Goal: Task Accomplishment & Management: Manage account settings

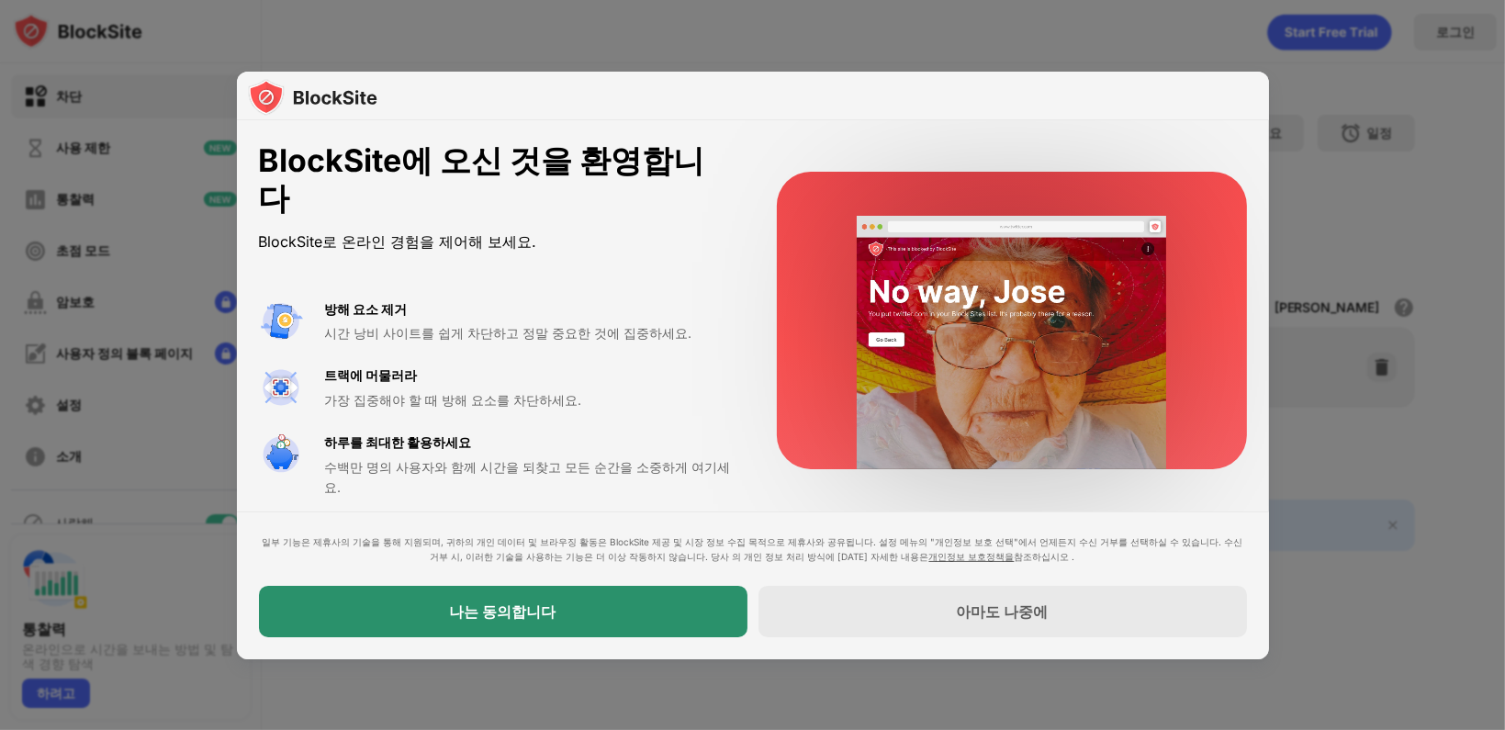
click at [612, 629] on div "나는 동의합니다" at bounding box center [503, 611] width 489 height 51
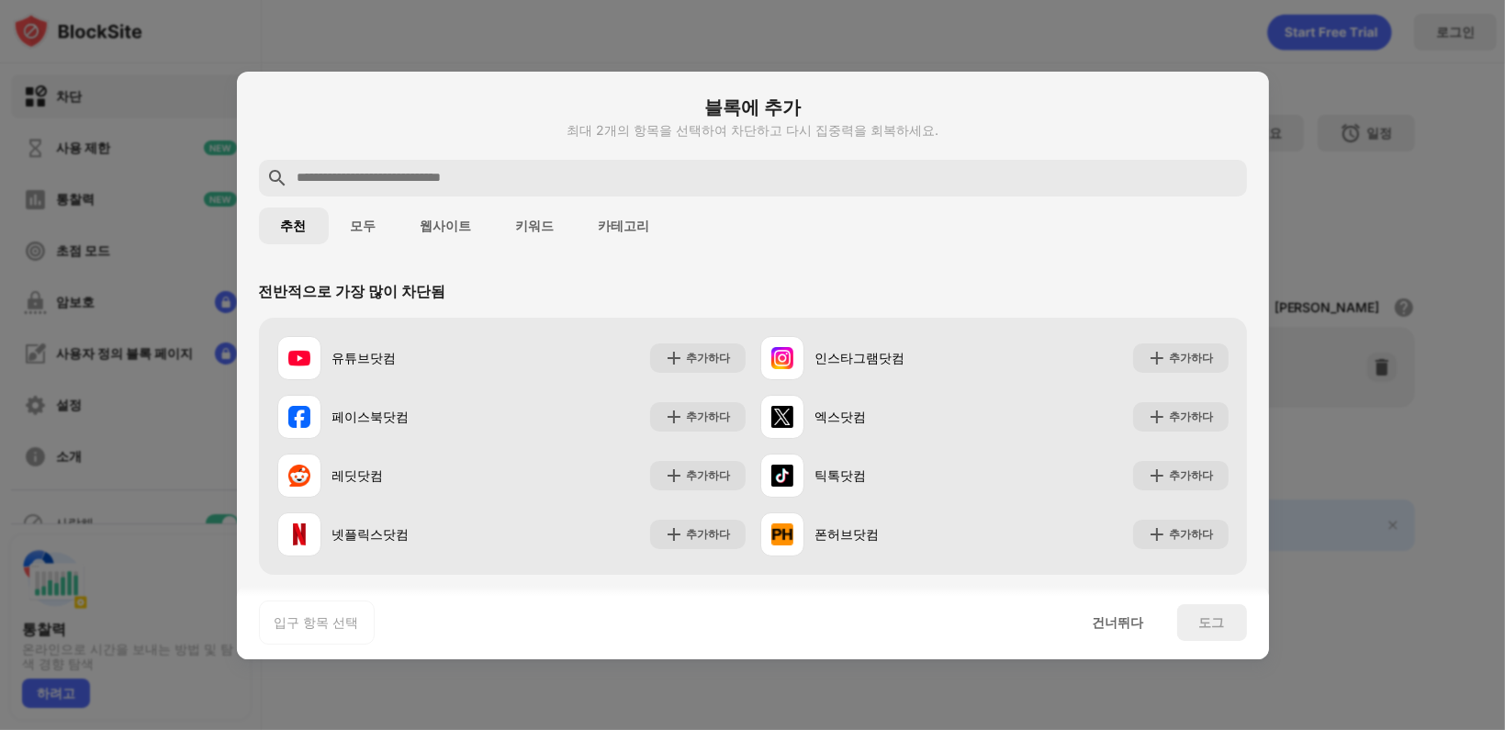
click at [431, 188] on input "text" at bounding box center [768, 178] width 944 height 22
click at [411, 180] on input "text" at bounding box center [768, 178] width 944 height 22
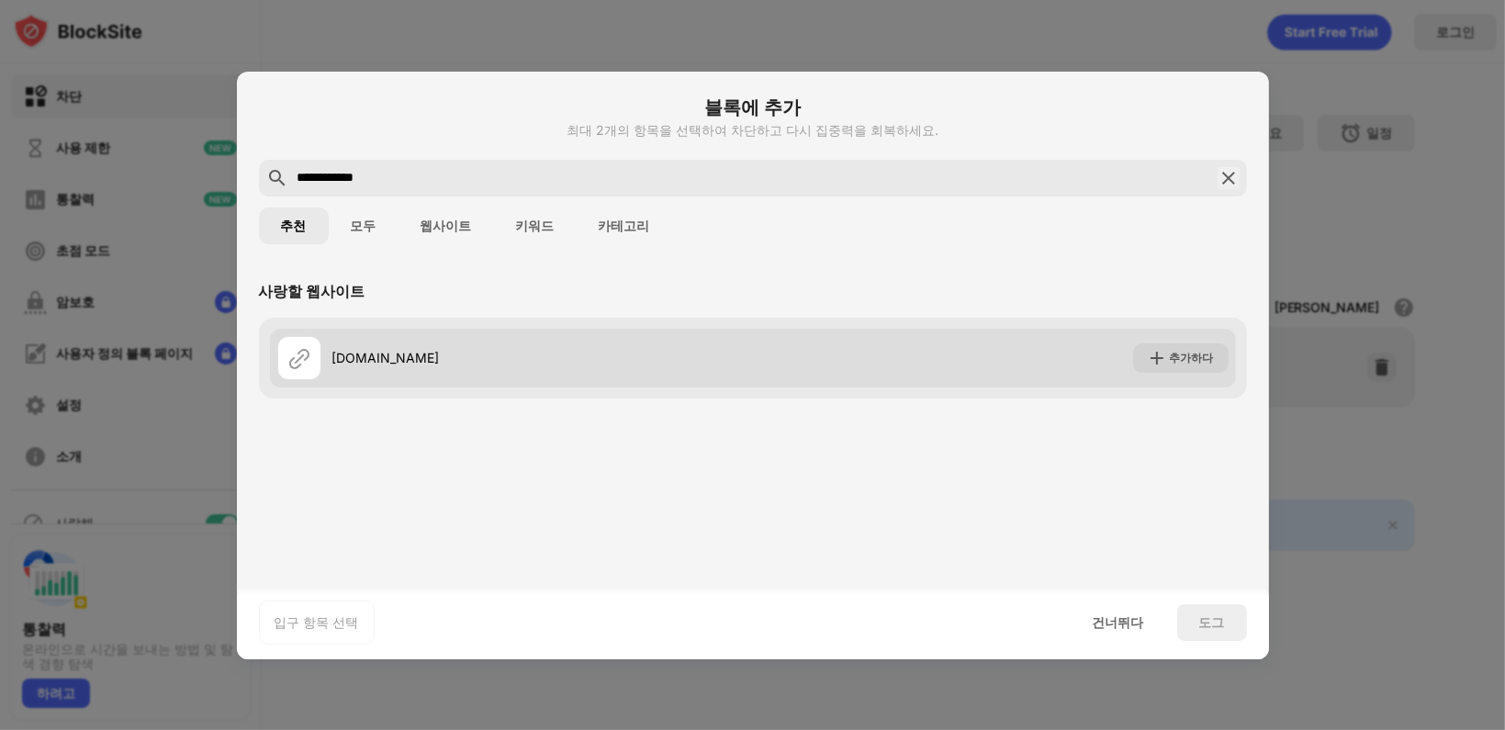
type input "**********"
click at [1198, 360] on font "추가하다" at bounding box center [1192, 358] width 44 height 14
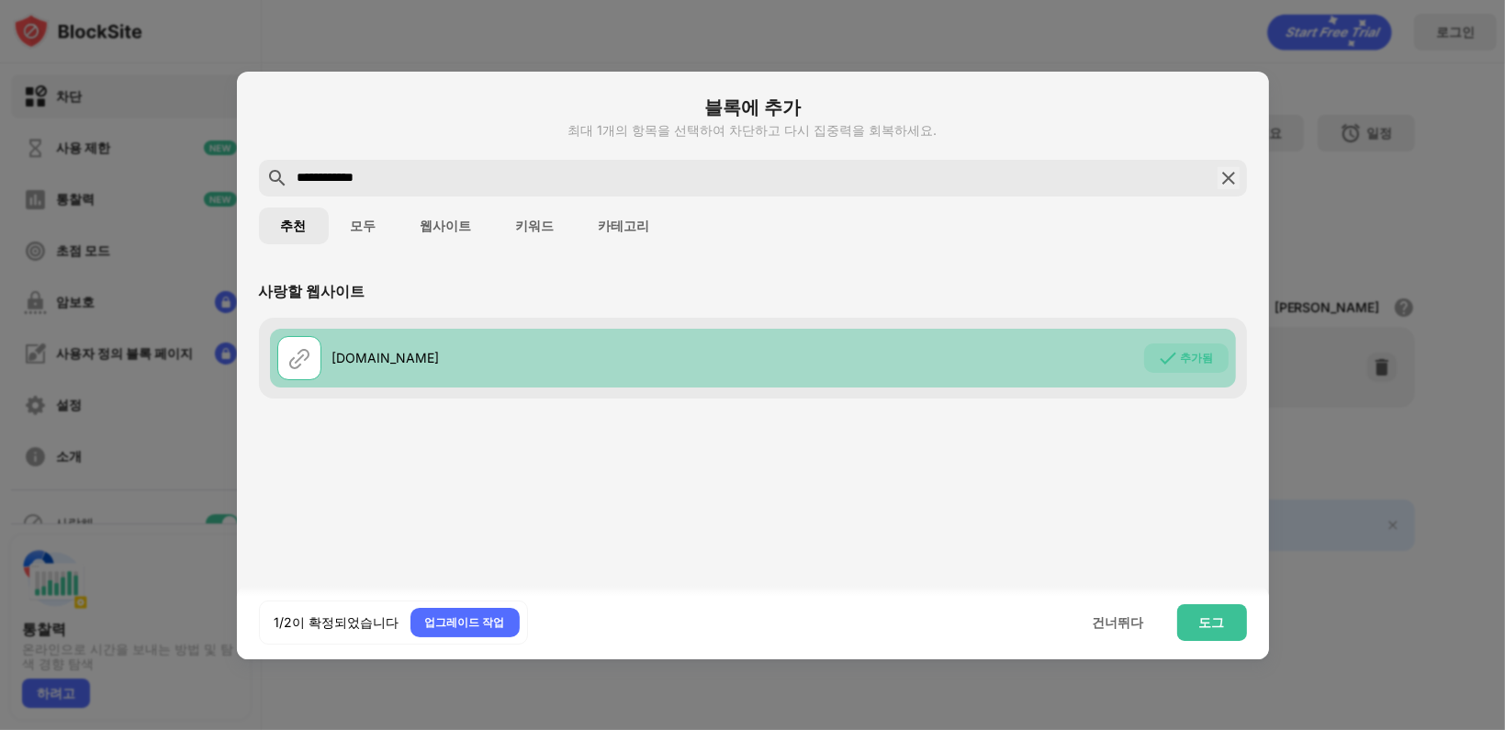
drag, startPoint x: 411, startPoint y: 184, endPoint x: 178, endPoint y: 141, distance: 236.4
click at [196, 729] on div "**********" at bounding box center [752, 730] width 1505 height 0
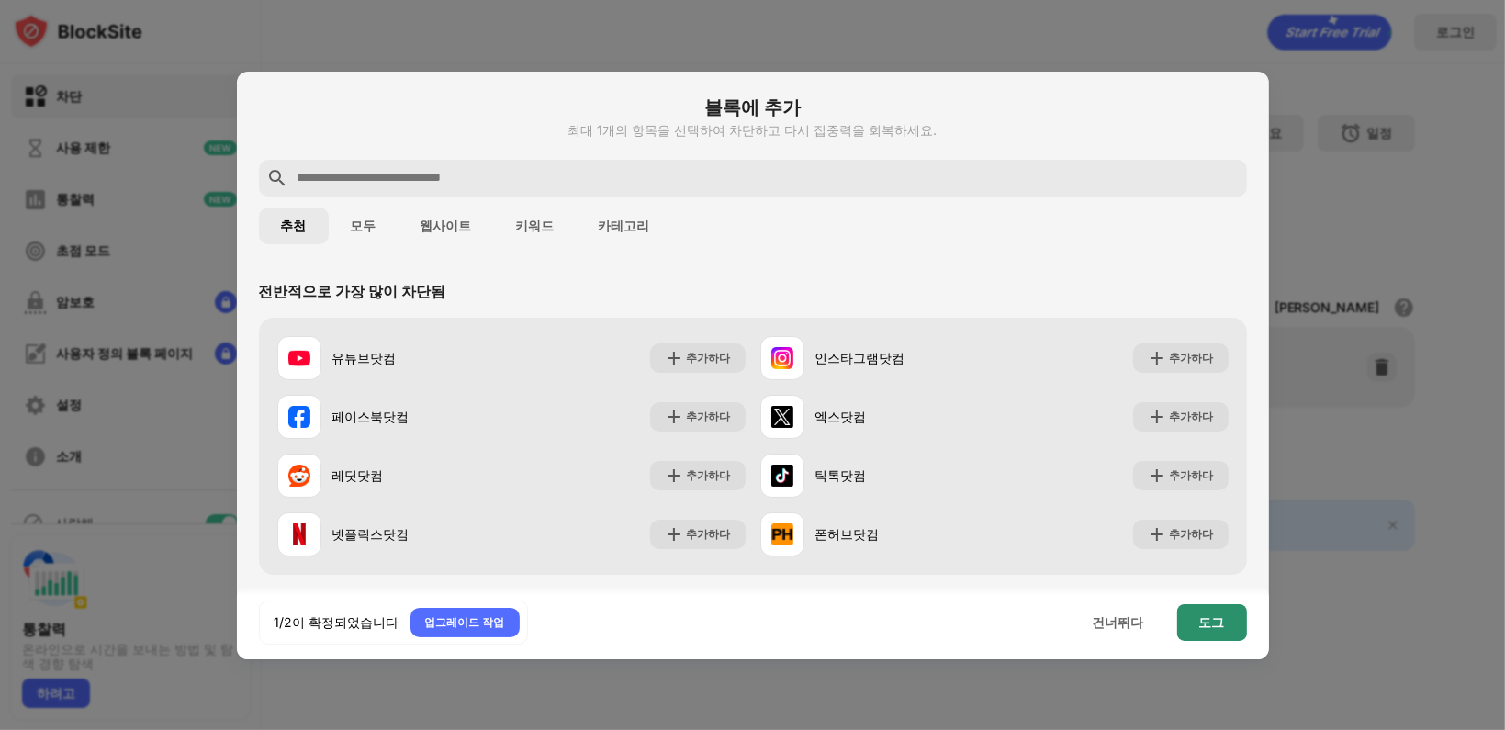
click at [1193, 612] on div "도그" at bounding box center [1213, 622] width 70 height 37
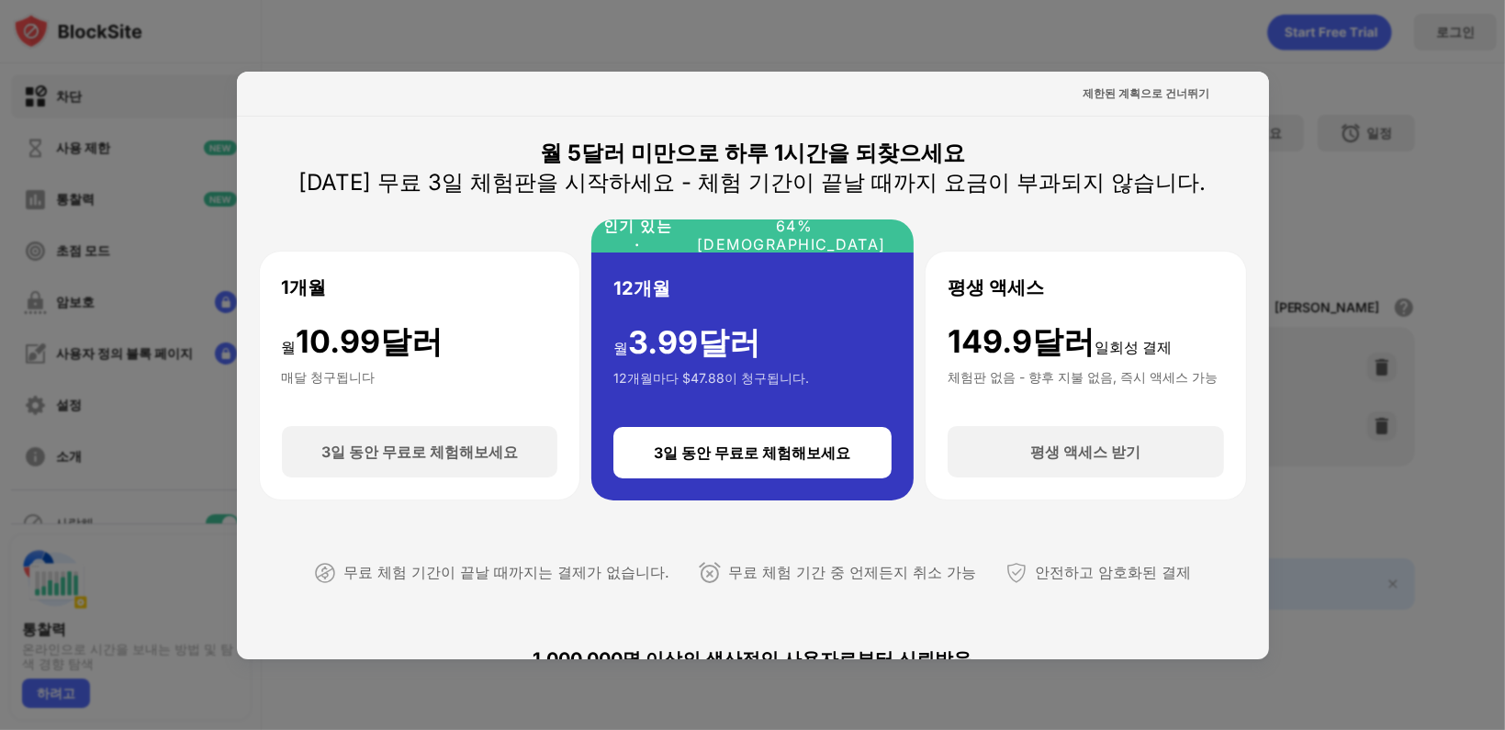
scroll to position [367, 0]
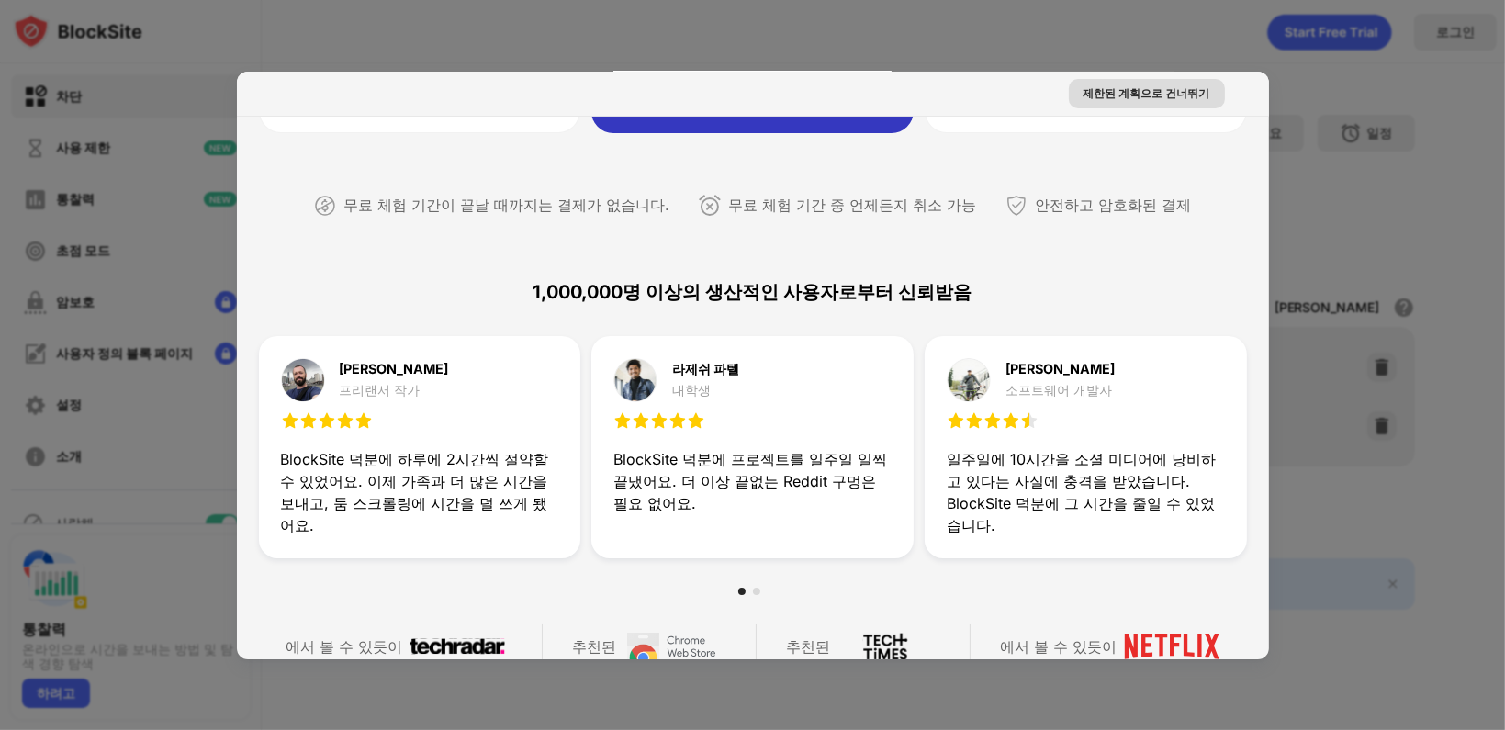
click at [1144, 98] on font "제한된 계획으로 건너뛰기" at bounding box center [1147, 93] width 127 height 14
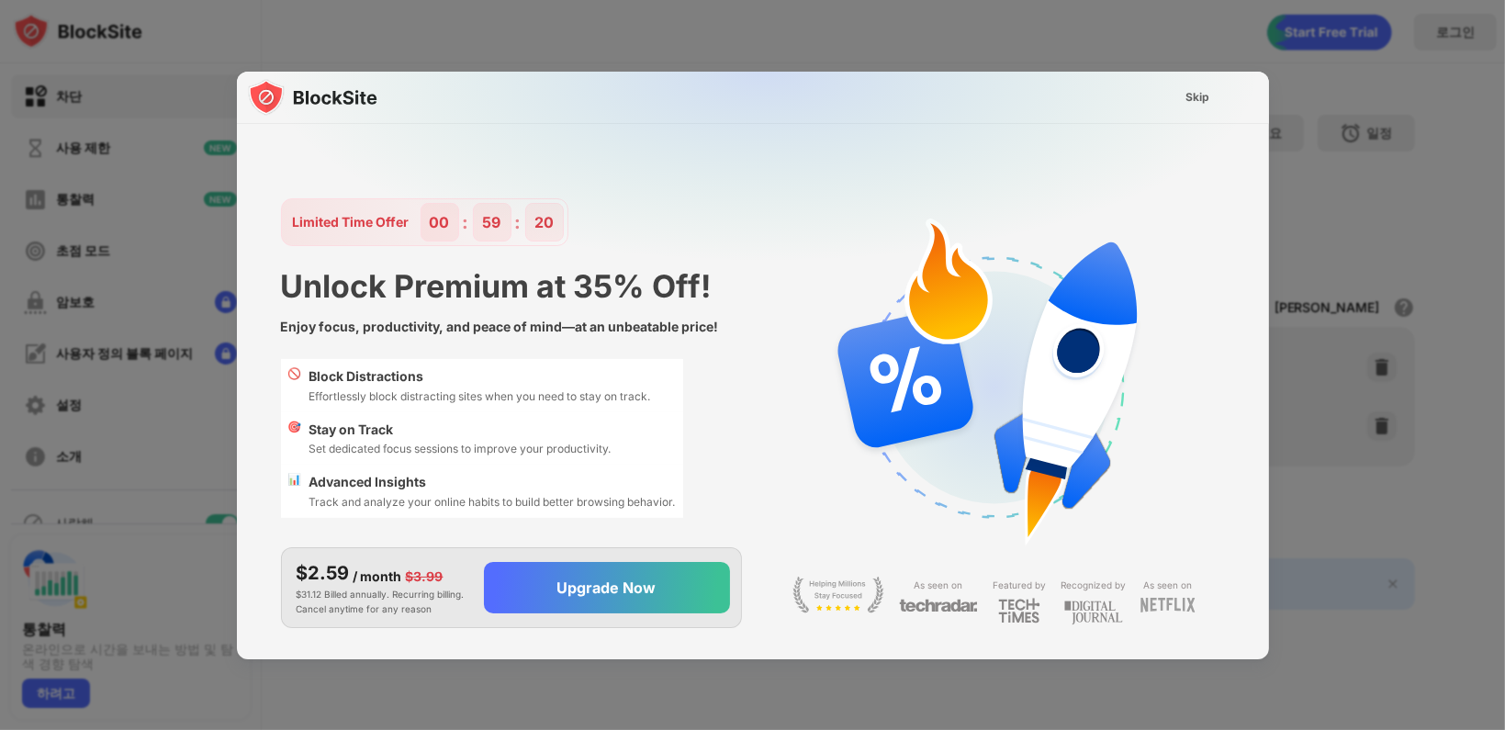
scroll to position [0, 0]
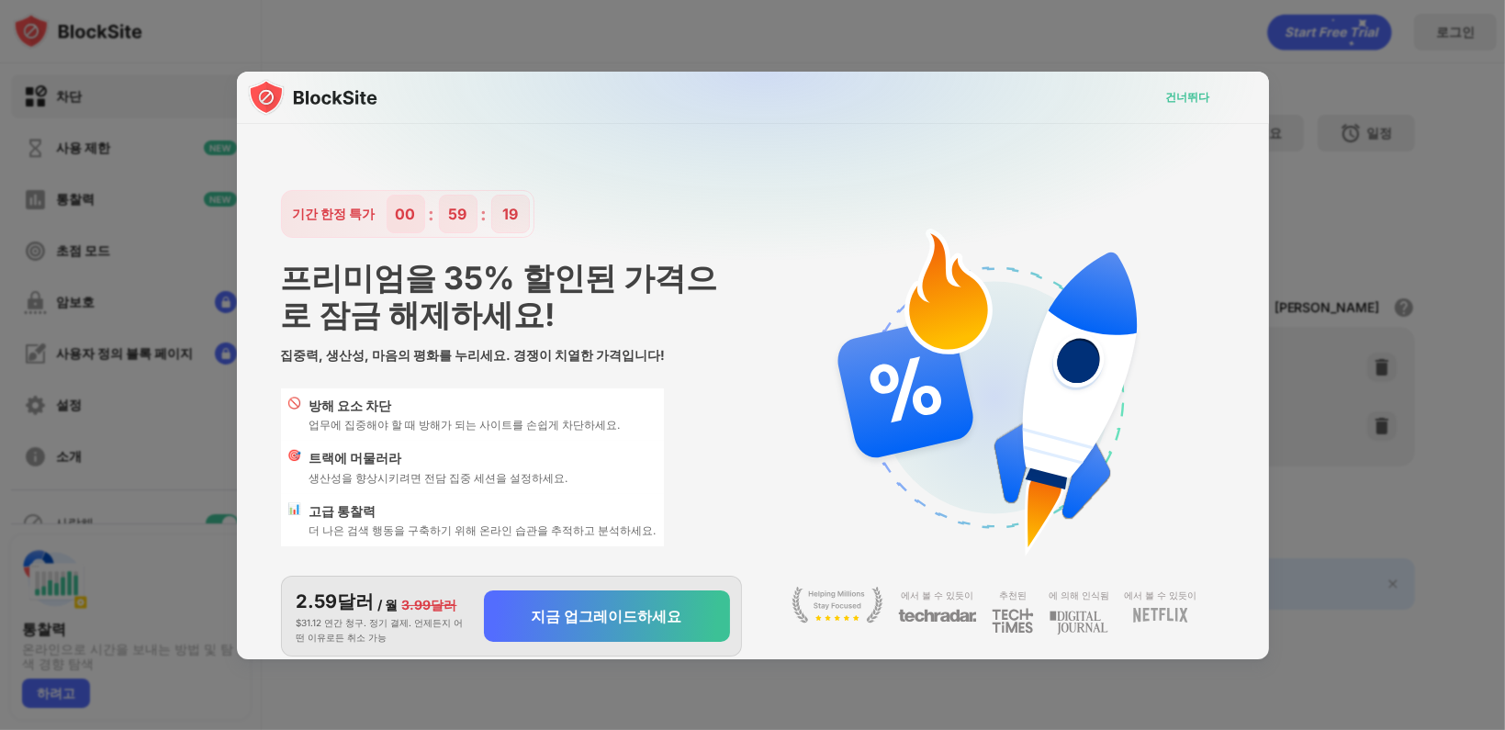
click at [1181, 92] on font "건너뛰다" at bounding box center [1188, 97] width 44 height 14
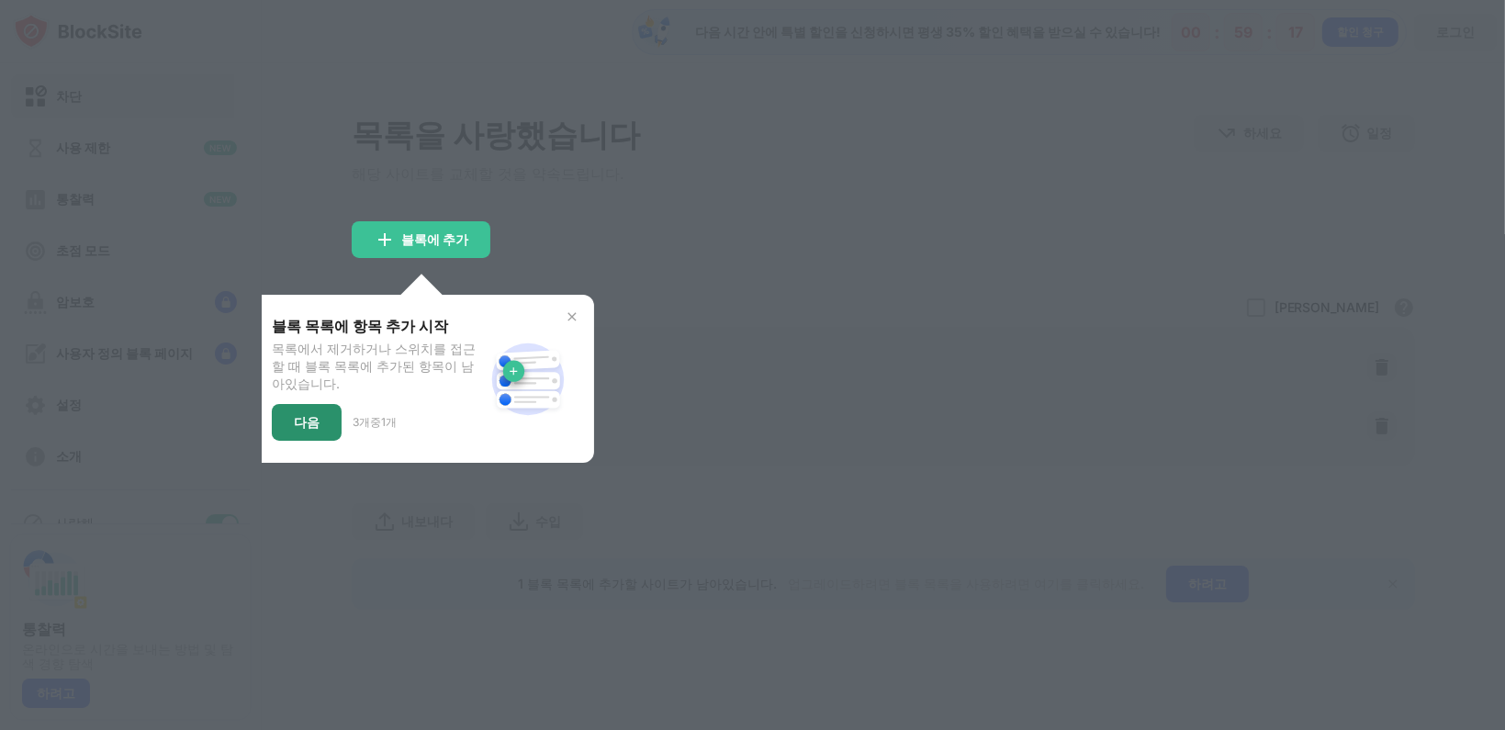
click at [308, 430] on font "다음" at bounding box center [307, 422] width 26 height 16
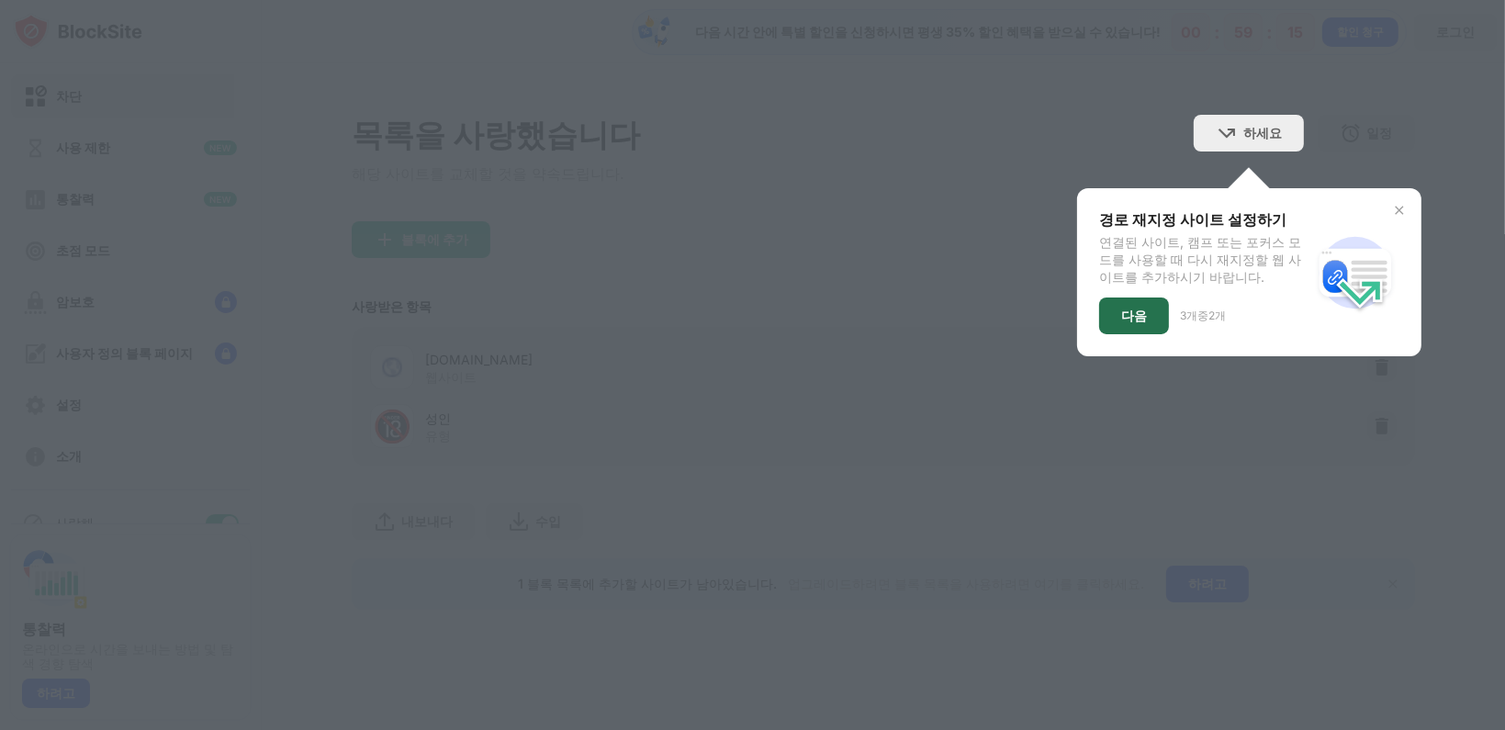
click at [1142, 323] on font "다음" at bounding box center [1134, 316] width 26 height 16
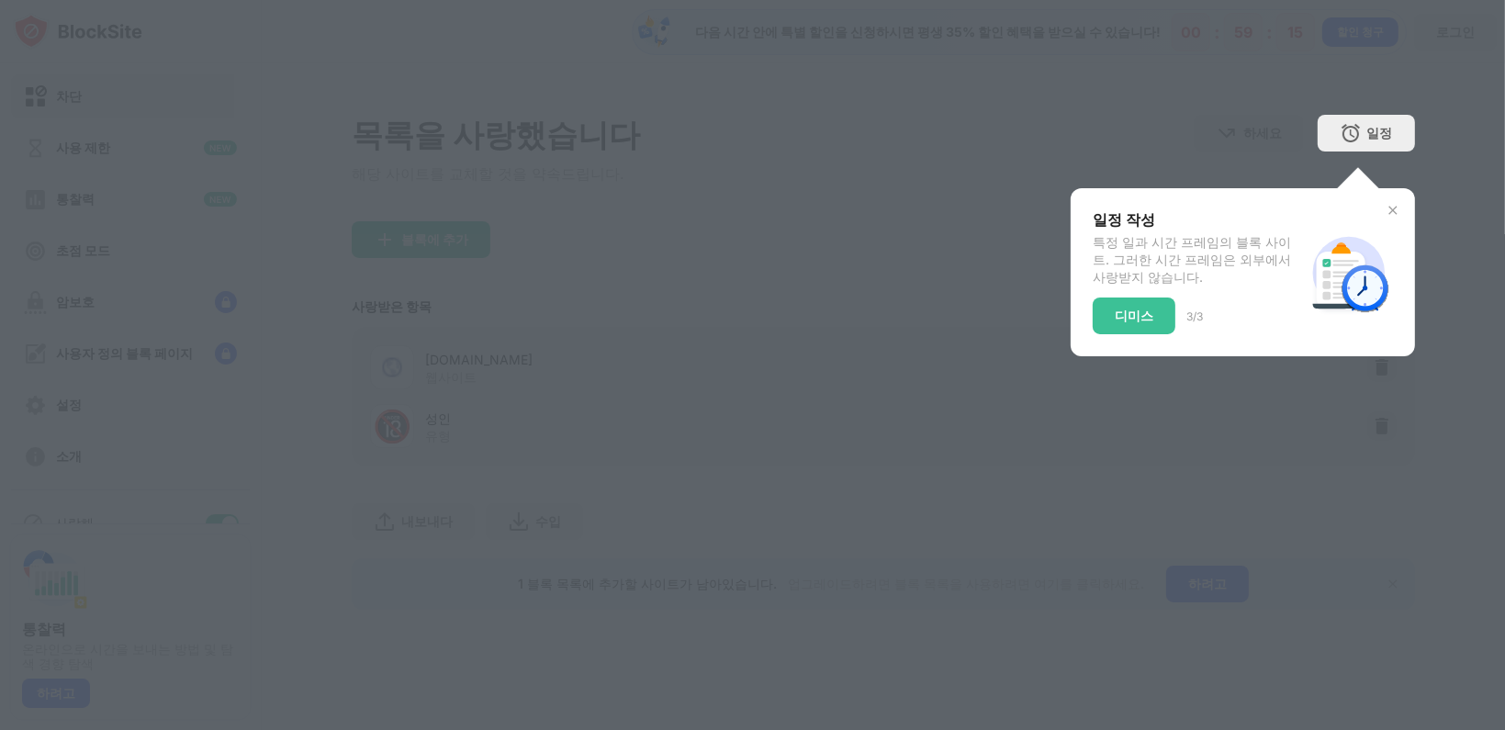
click at [1143, 323] on font "디미스" at bounding box center [1134, 316] width 39 height 16
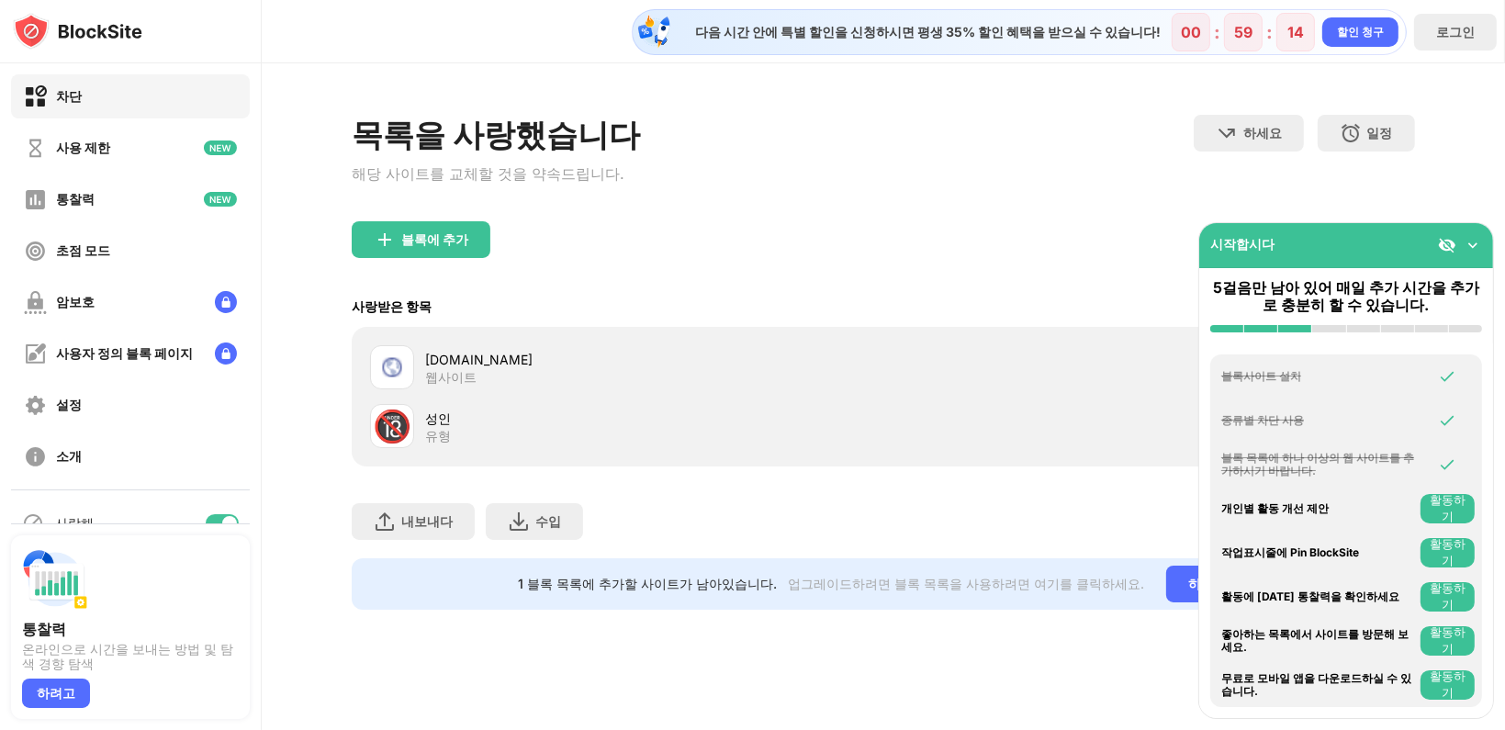
click at [812, 299] on div "사랑받은 항목 허용 모드 화이트리스트의 모든 웹 사이트가 참여하면 모든 웹 사이트가 차단됩니다. 화이트리스트 모드는 URL만 작동하며 또는 캠…" at bounding box center [883, 306] width 1063 height 39
click at [1475, 245] on img at bounding box center [1473, 245] width 18 height 18
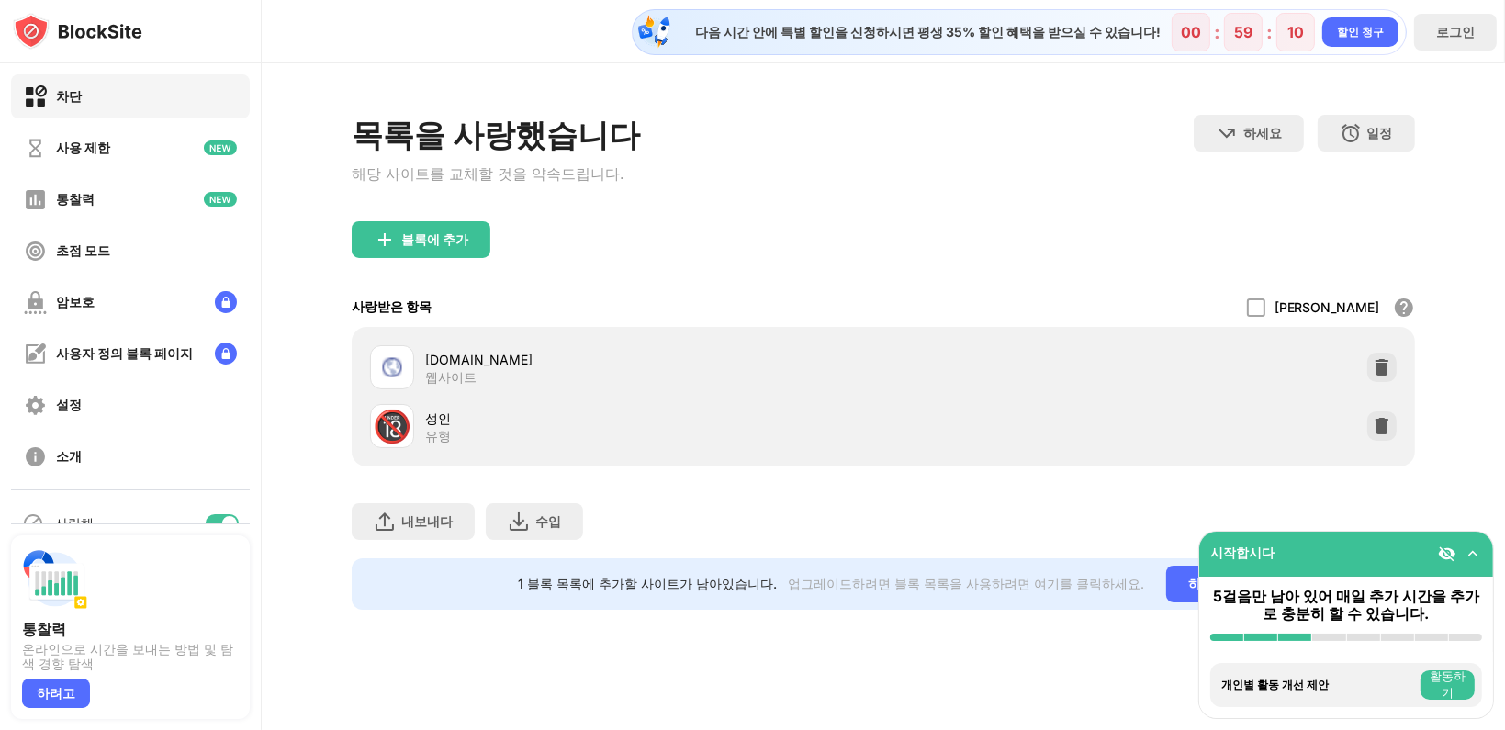
click at [451, 367] on font "[DOMAIN_NAME]" at bounding box center [478, 360] width 107 height 16
click at [456, 428] on div "성인" at bounding box center [654, 418] width 458 height 19
click at [434, 428] on div "성인" at bounding box center [654, 418] width 458 height 19
click at [403, 434] on font "🔞" at bounding box center [392, 426] width 39 height 38
click at [456, 247] on font "블록에 추가" at bounding box center [434, 239] width 67 height 16
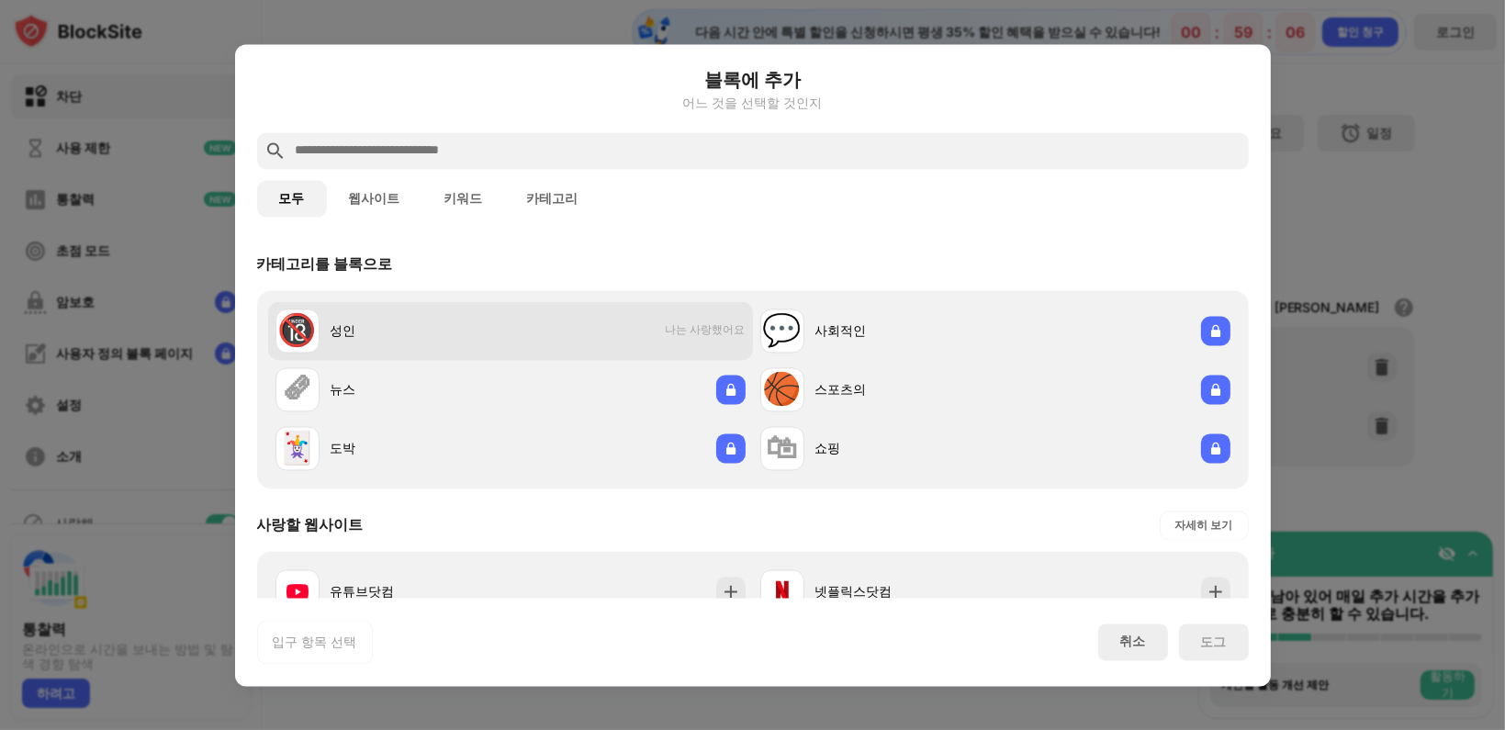
click at [693, 334] on font "나는 사랑했어요" at bounding box center [706, 330] width 80 height 14
click at [313, 326] on font "🔞" at bounding box center [297, 330] width 39 height 38
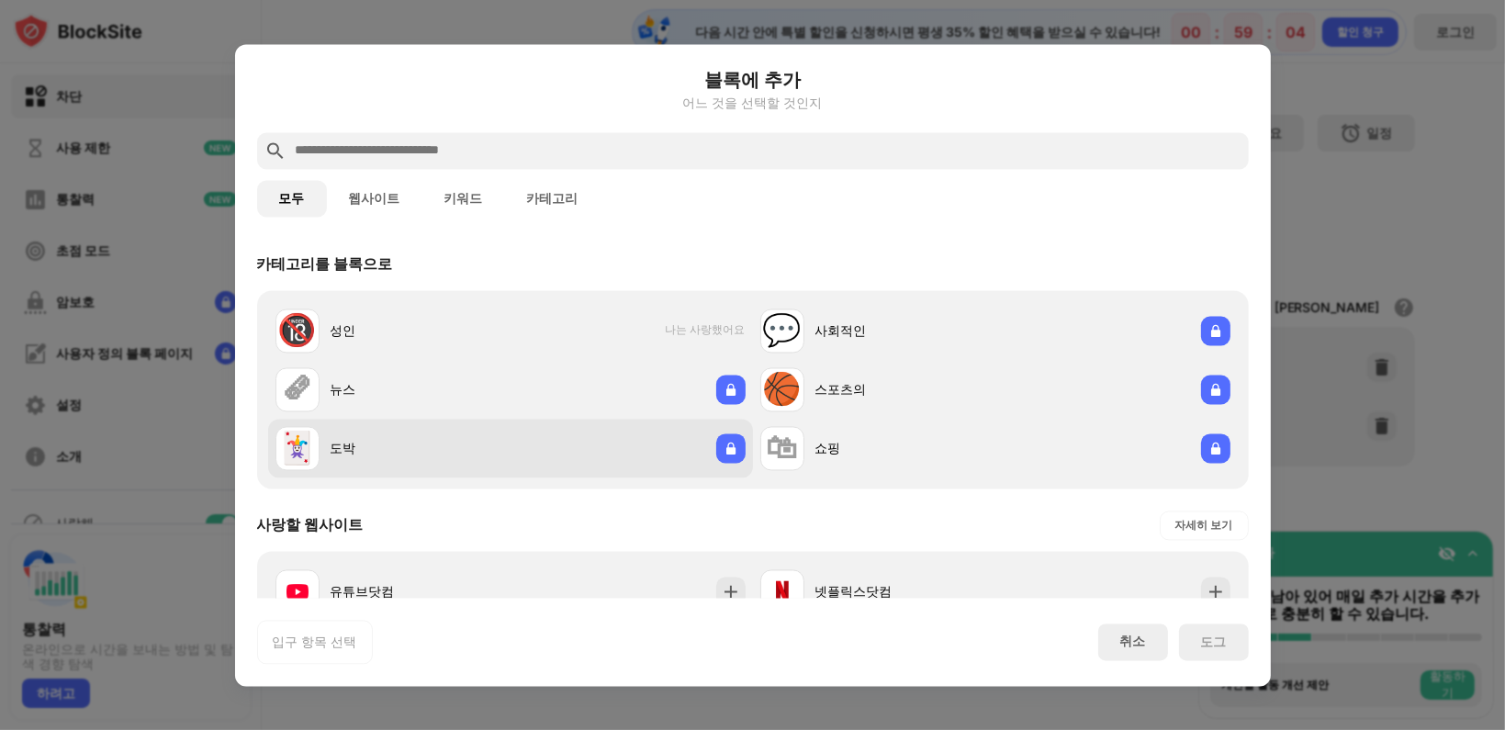
click at [723, 463] on div "🃏 도박" at bounding box center [510, 448] width 485 height 59
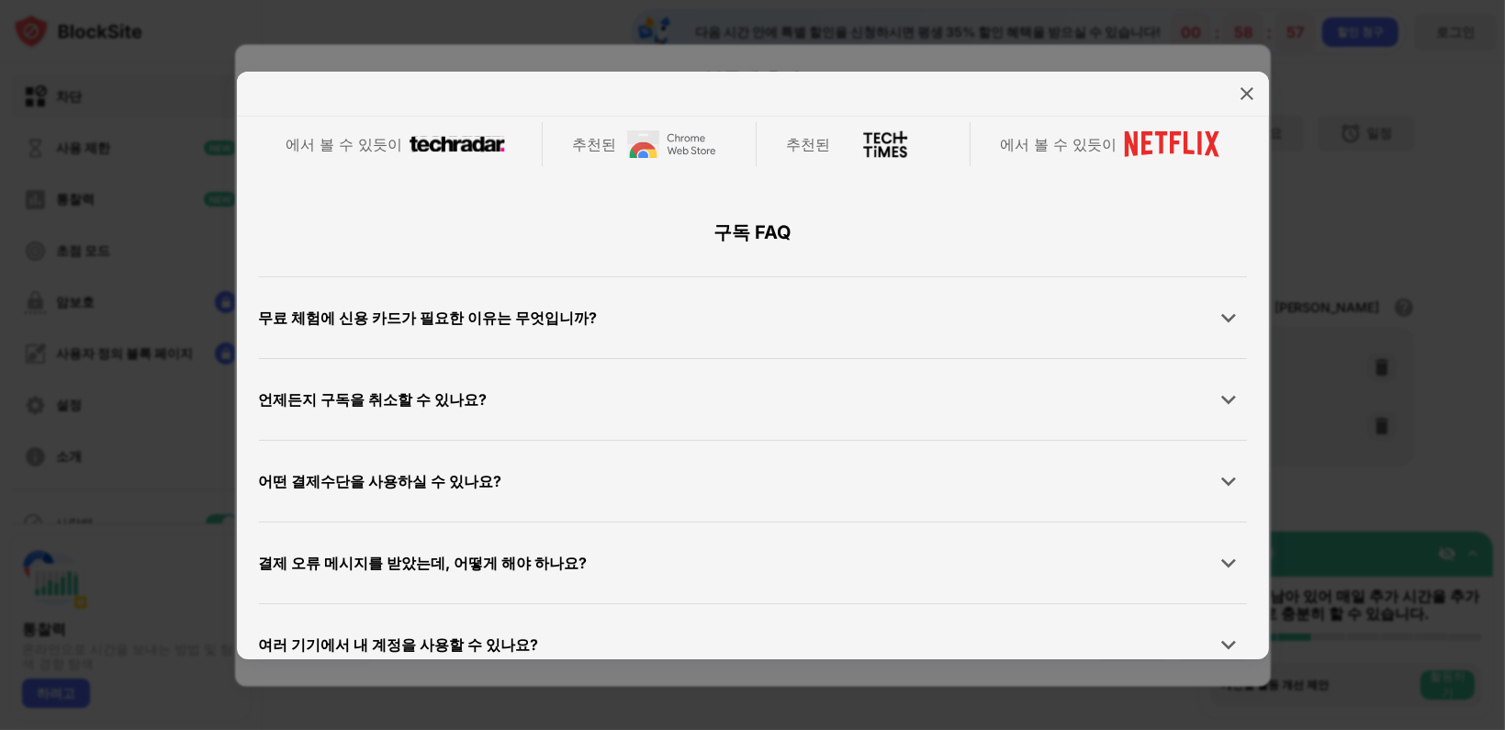
scroll to position [896, 0]
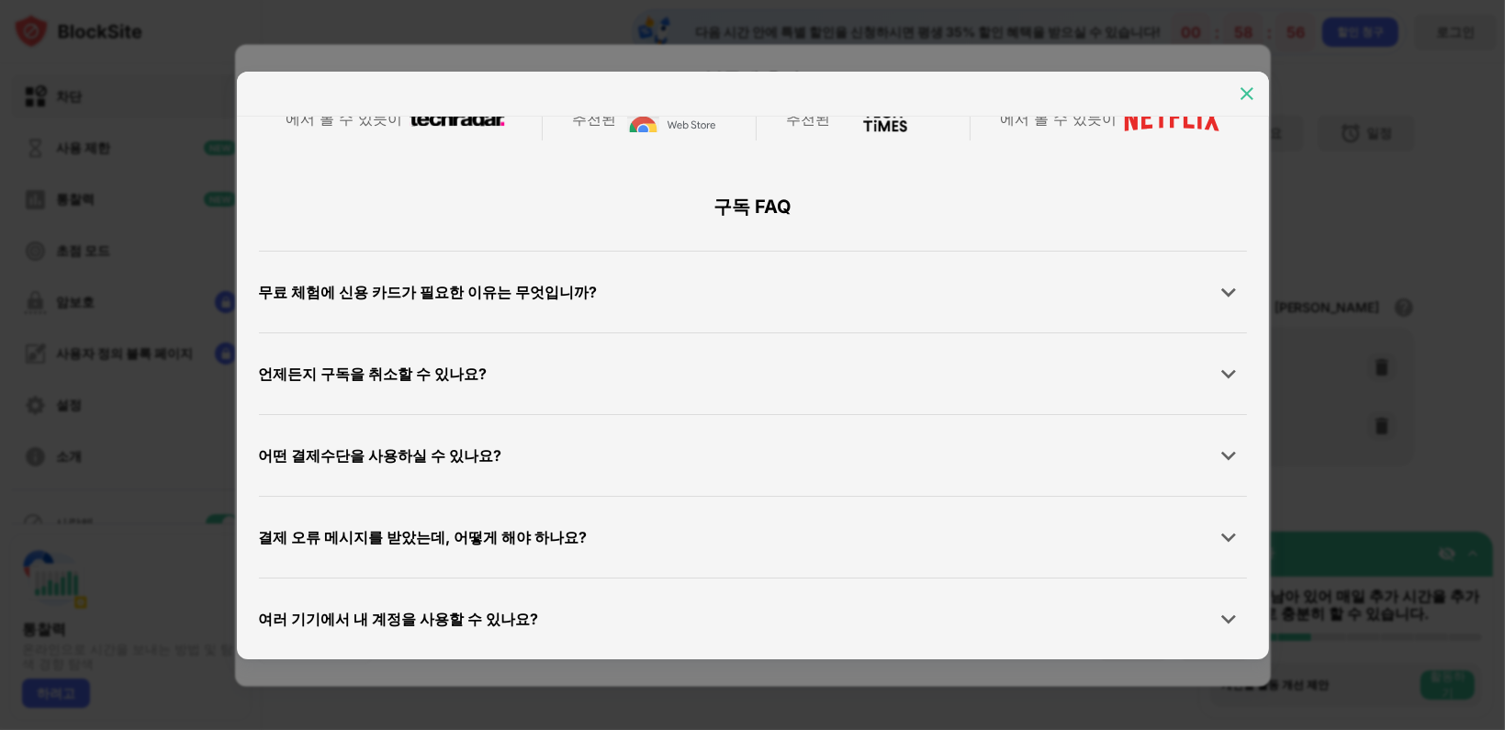
click at [1238, 89] on img at bounding box center [1247, 94] width 18 height 18
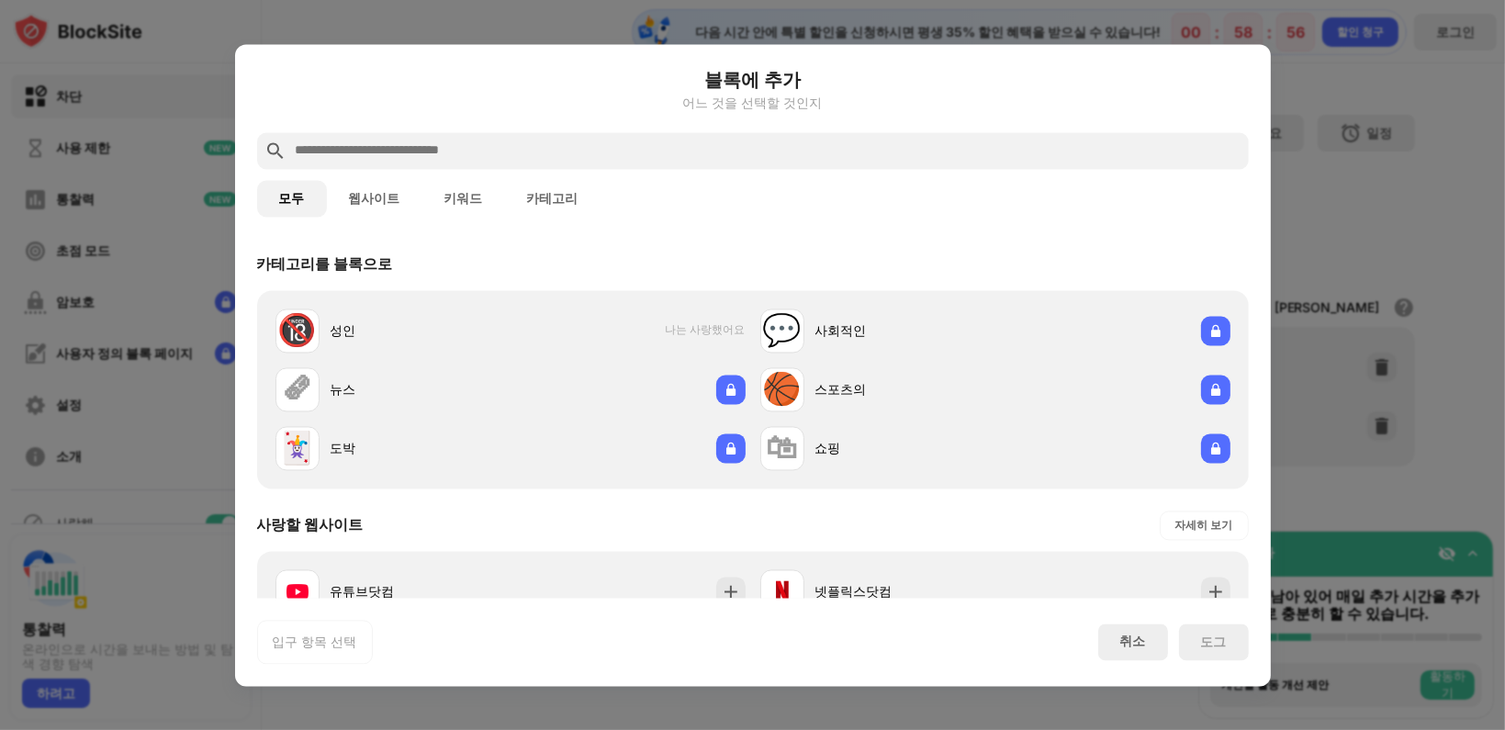
click at [1245, 102] on div "어느 것을 선택할 것인지" at bounding box center [753, 103] width 992 height 15
click at [1329, 411] on div at bounding box center [752, 365] width 1505 height 730
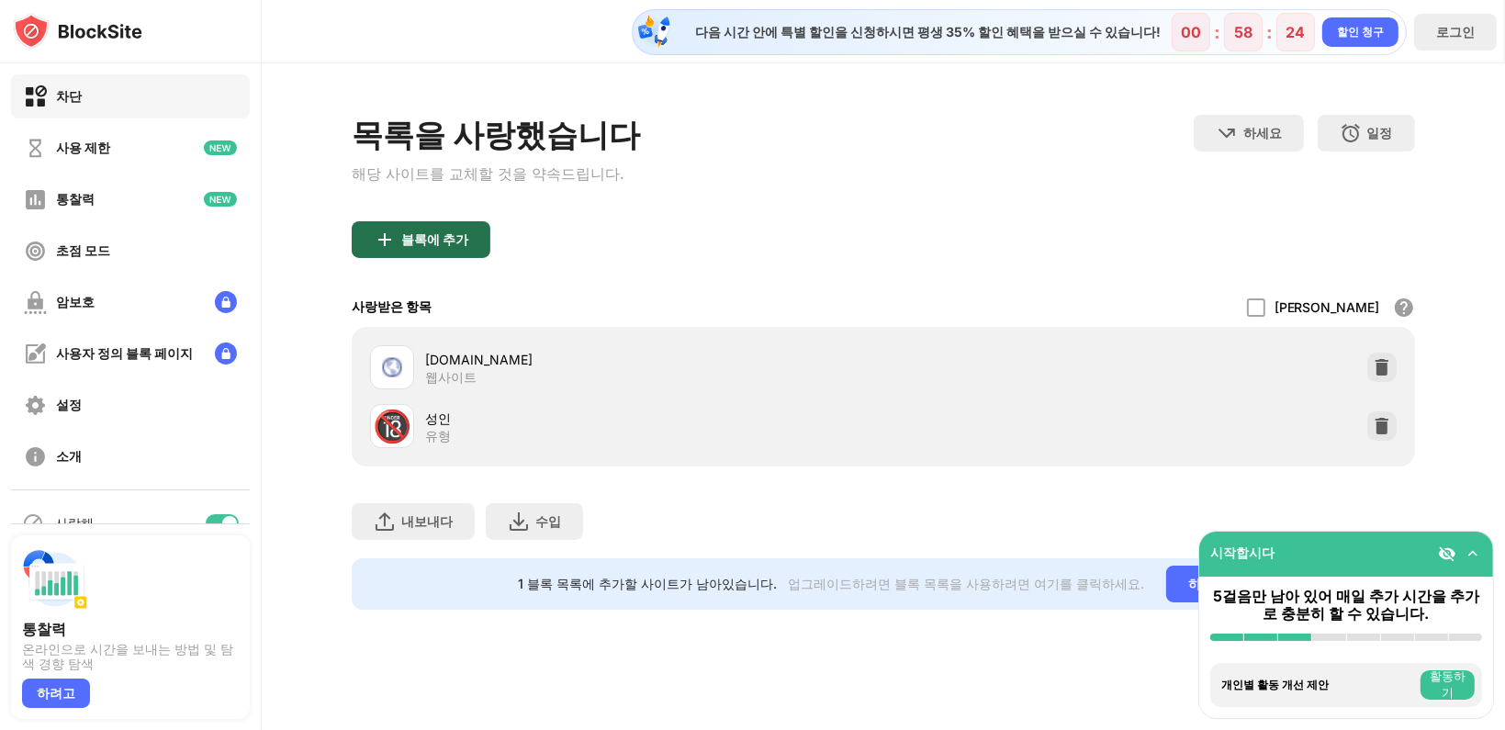
click at [448, 251] on div "블록에 추가" at bounding box center [421, 239] width 139 height 37
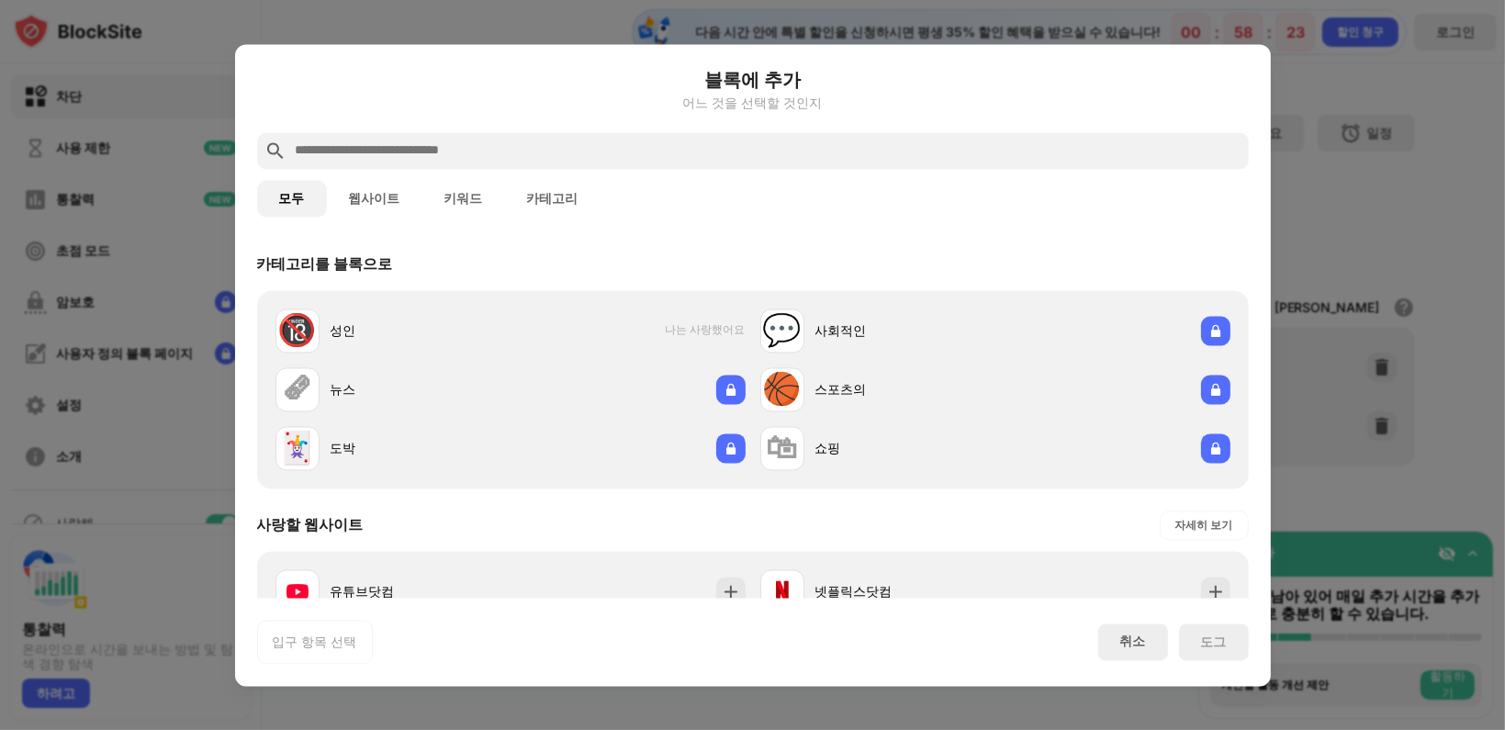
click at [474, 158] on input "text" at bounding box center [768, 151] width 948 height 22
paste input "**********"
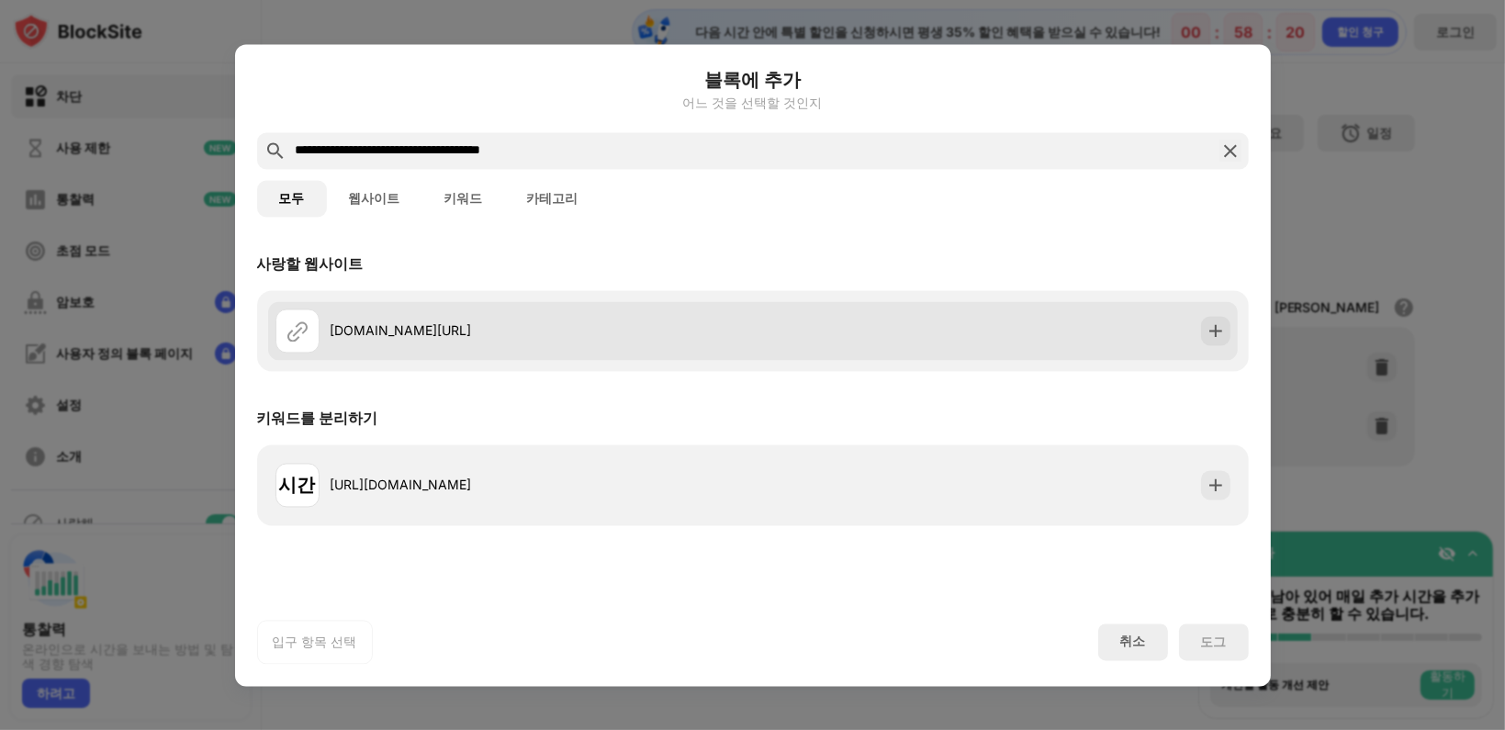
type input "**********"
click at [1212, 333] on img at bounding box center [1216, 330] width 18 height 18
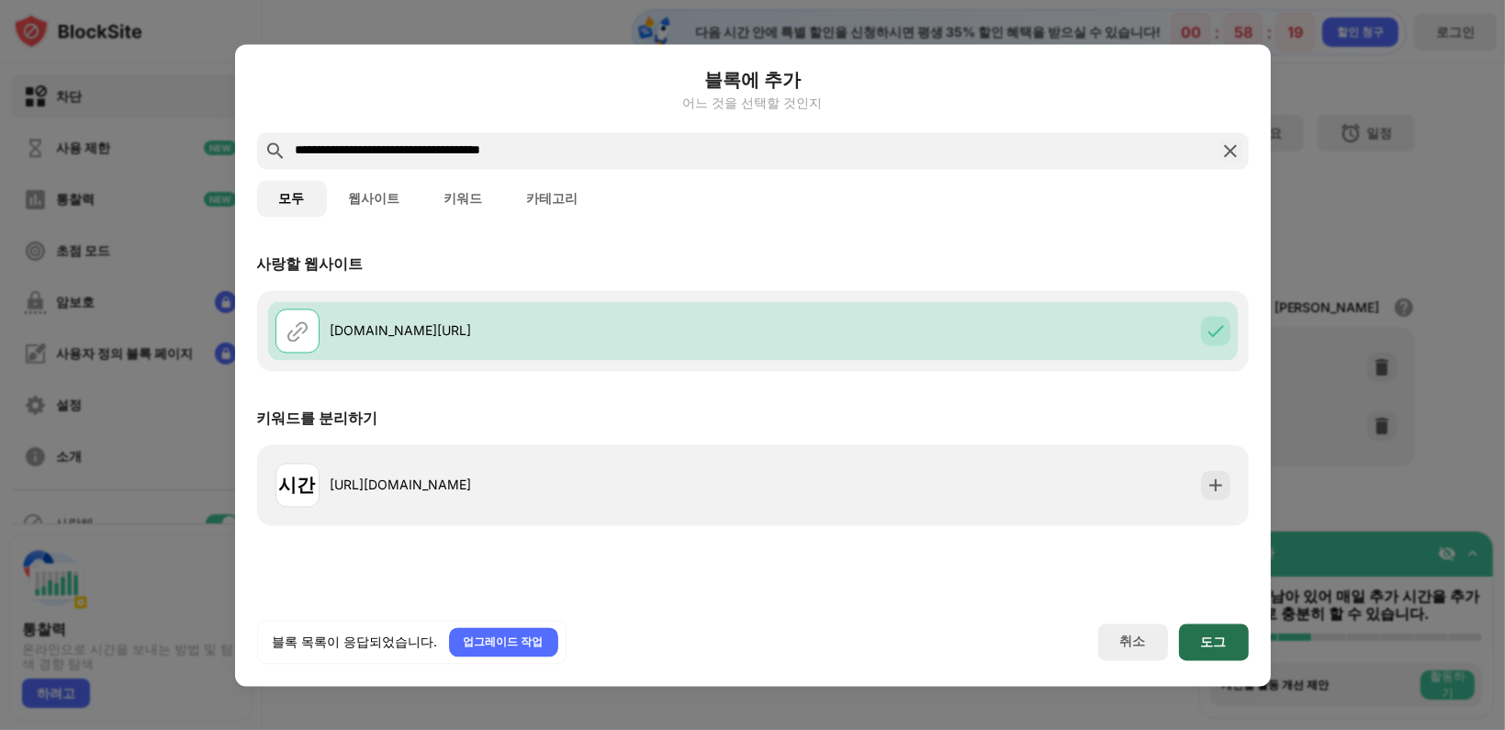
click at [1212, 651] on div "도그" at bounding box center [1214, 642] width 70 height 37
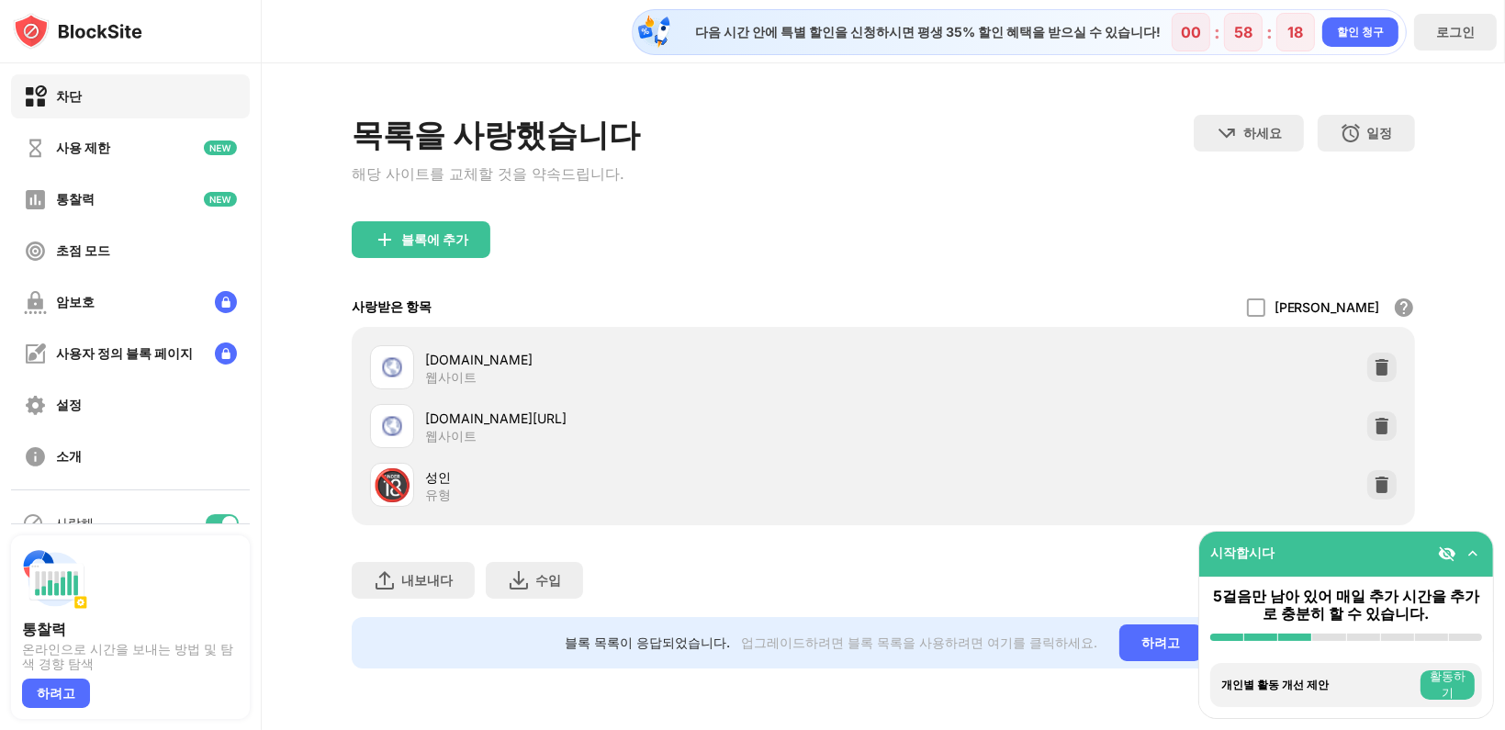
click at [845, 170] on div "목록을 사랑했습니다 해당 사이트를 교체할 것을 약속드립니다. 하세요 웹 사이트를 선택하려면 선택하세요. 일정 블록 목록이 활성화될 예정이며 시…" at bounding box center [883, 168] width 1063 height 107
click at [1411, 226] on div "블록에 추가" at bounding box center [883, 254] width 1063 height 66
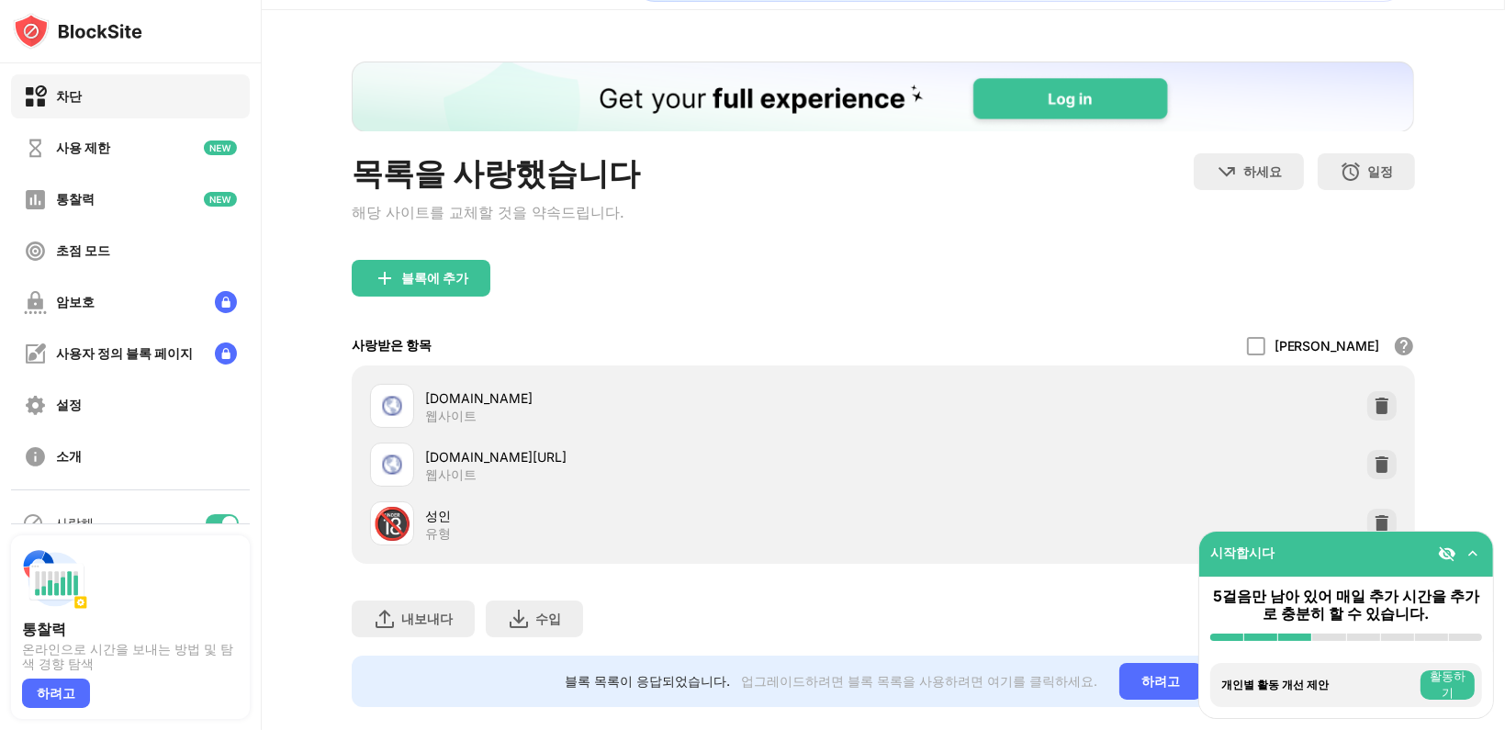
scroll to position [99, 0]
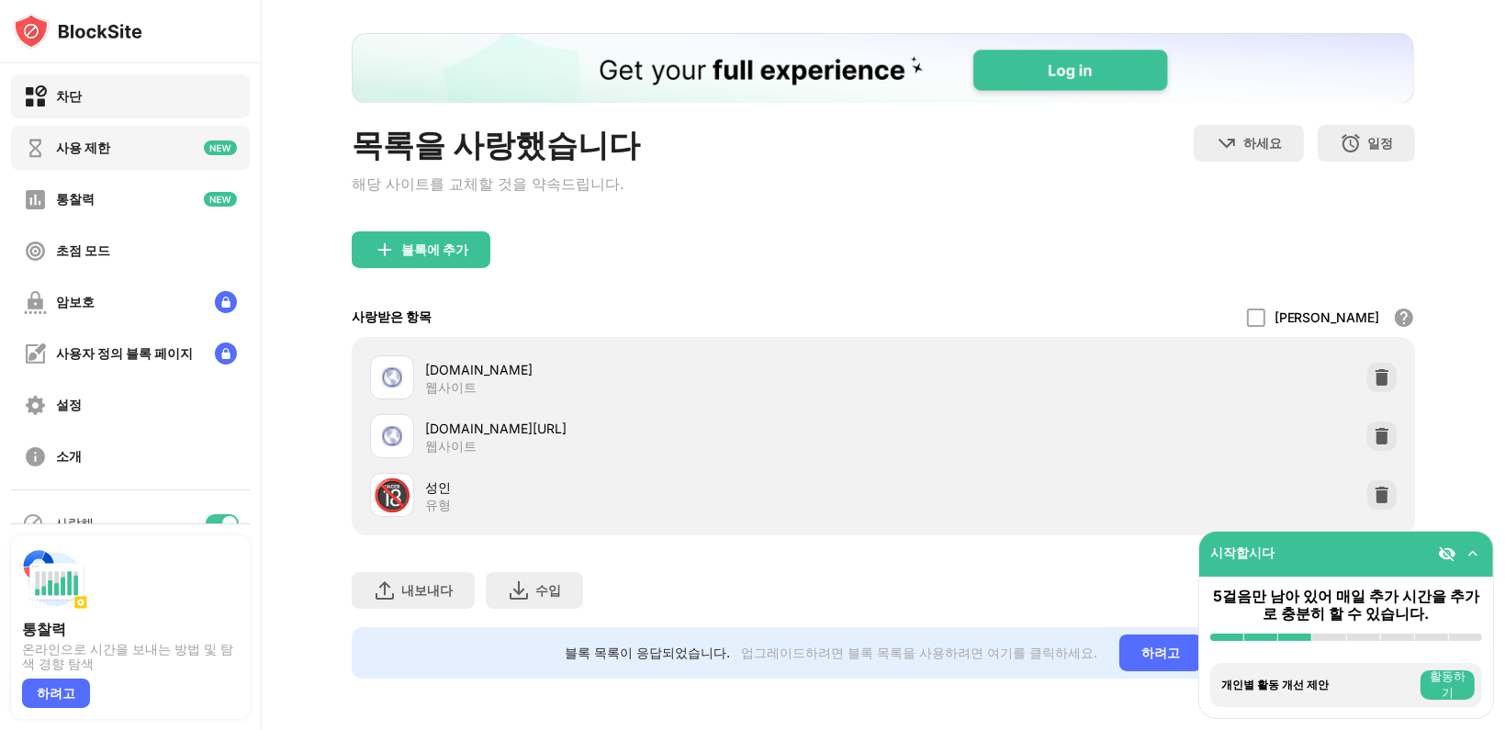
click at [113, 152] on div "사용 제한" at bounding box center [130, 148] width 239 height 44
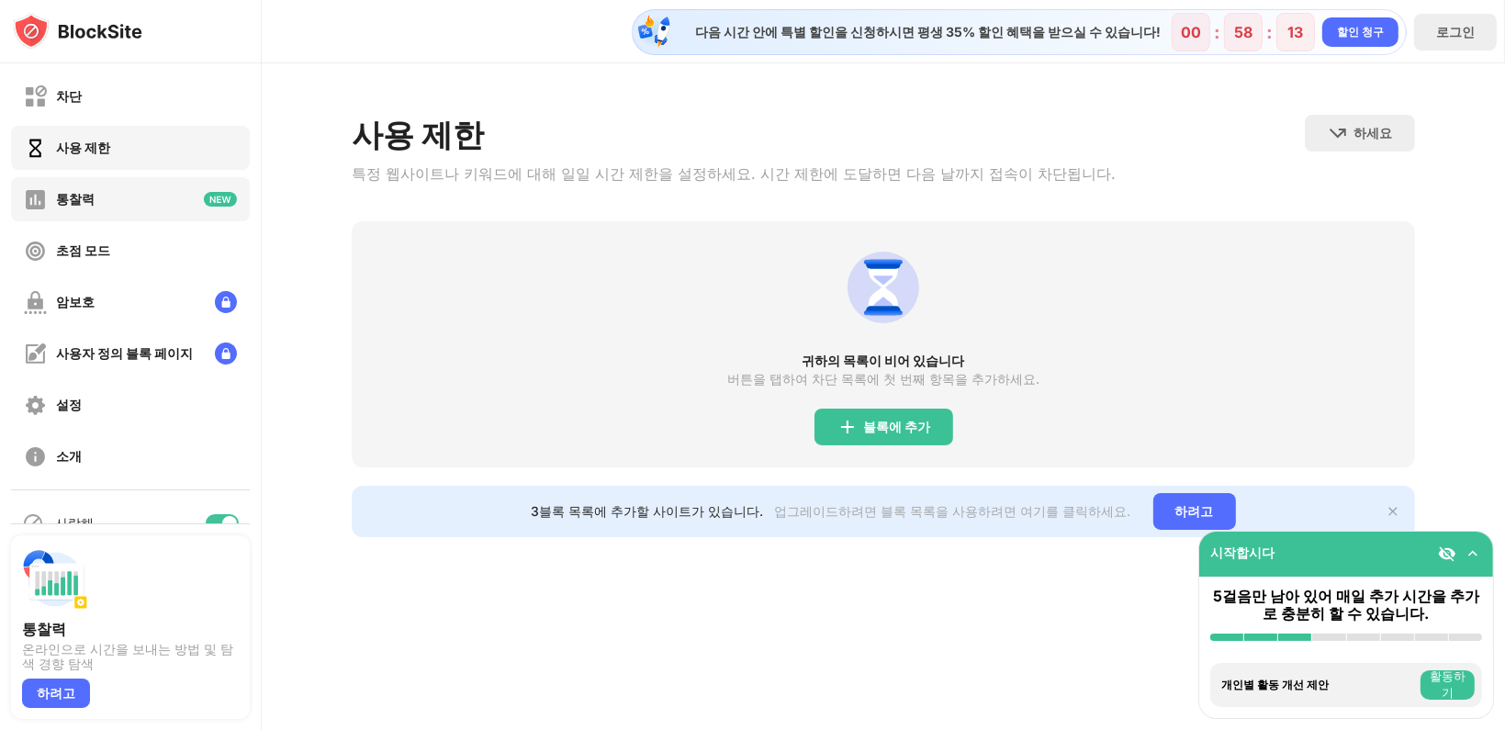
click at [121, 196] on div "통찰력" at bounding box center [130, 199] width 239 height 44
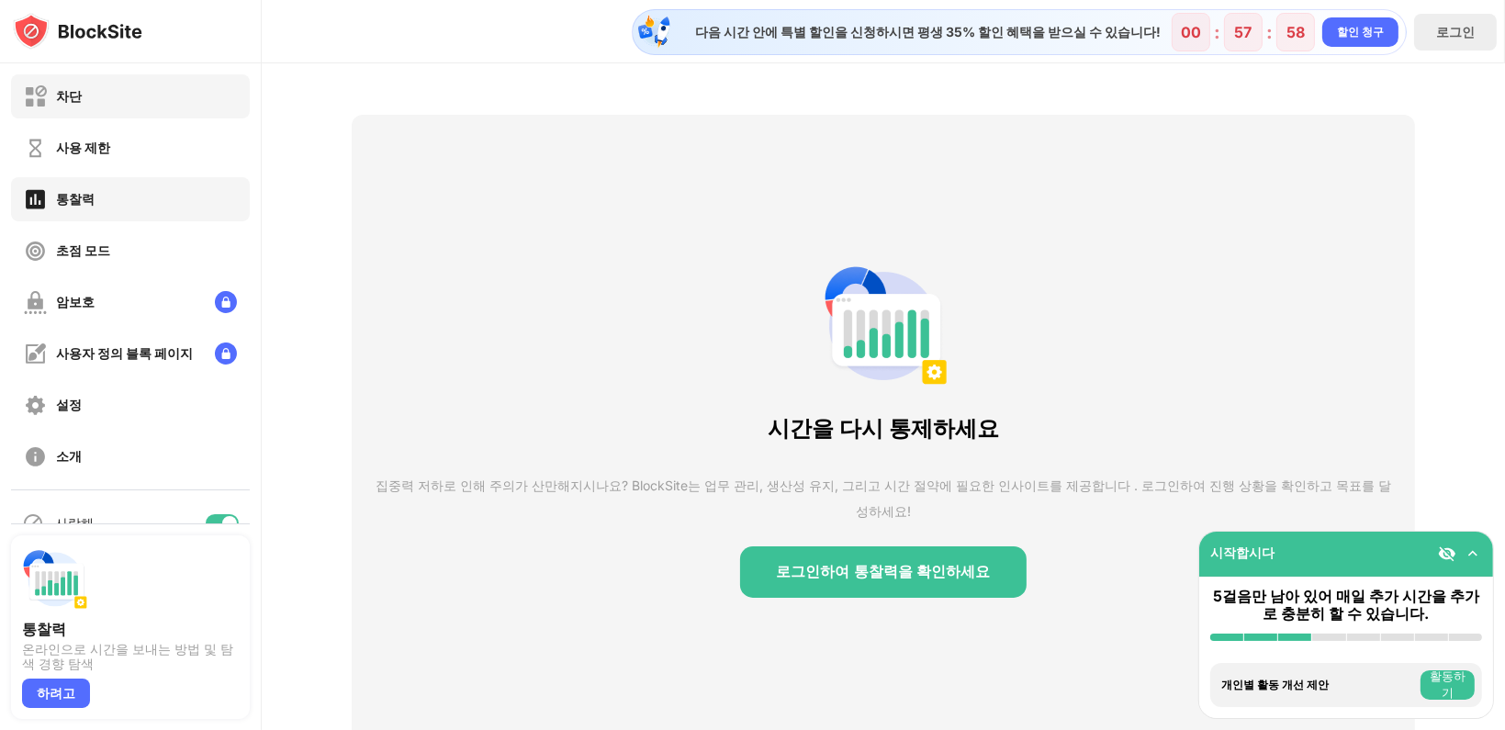
click at [133, 96] on div "차단" at bounding box center [130, 96] width 239 height 44
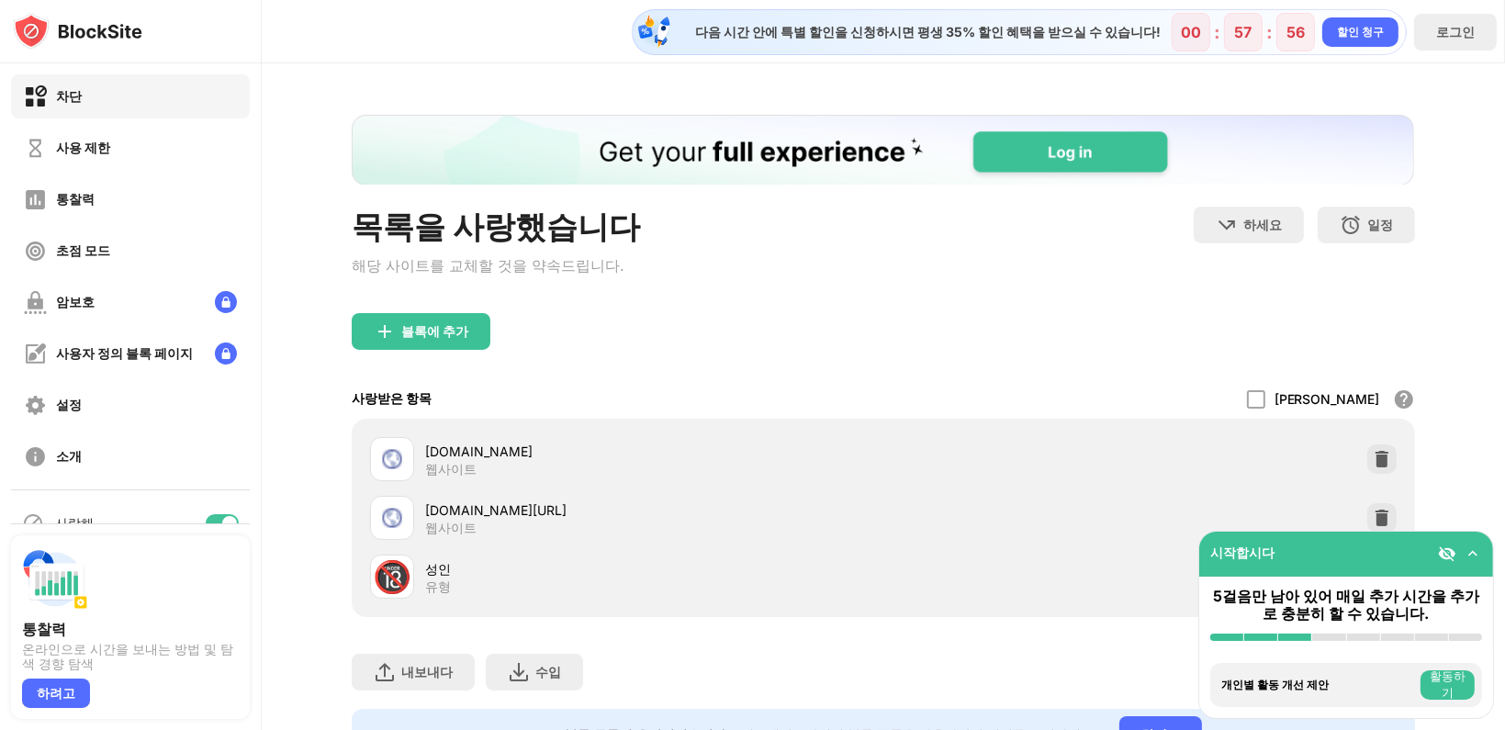
click at [492, 453] on font "[DOMAIN_NAME]" at bounding box center [478, 452] width 107 height 16
click at [402, 457] on img at bounding box center [392, 459] width 22 height 22
